Goal: Find specific page/section: Find specific page/section

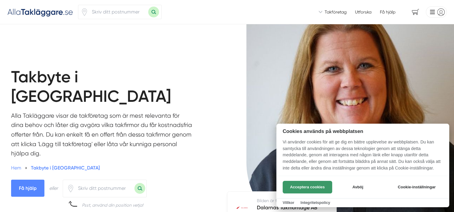
click at [299, 187] on button "Acceptera cookies" at bounding box center [306, 187] width 49 height 13
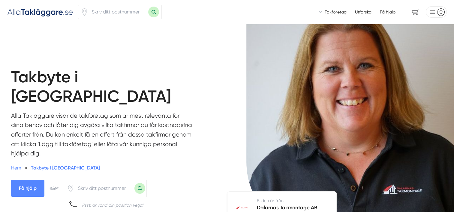
click at [111, 182] on input "number" at bounding box center [104, 189] width 60 height 14
type input "69148"
click at [141, 183] on button "Sök med postnummer" at bounding box center [139, 188] width 11 height 11
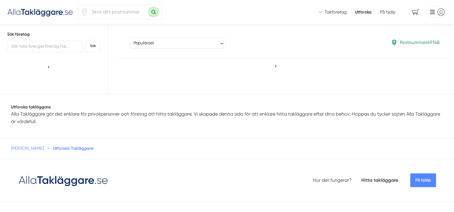
type input "69148"
